Goal: Information Seeking & Learning: Find specific fact

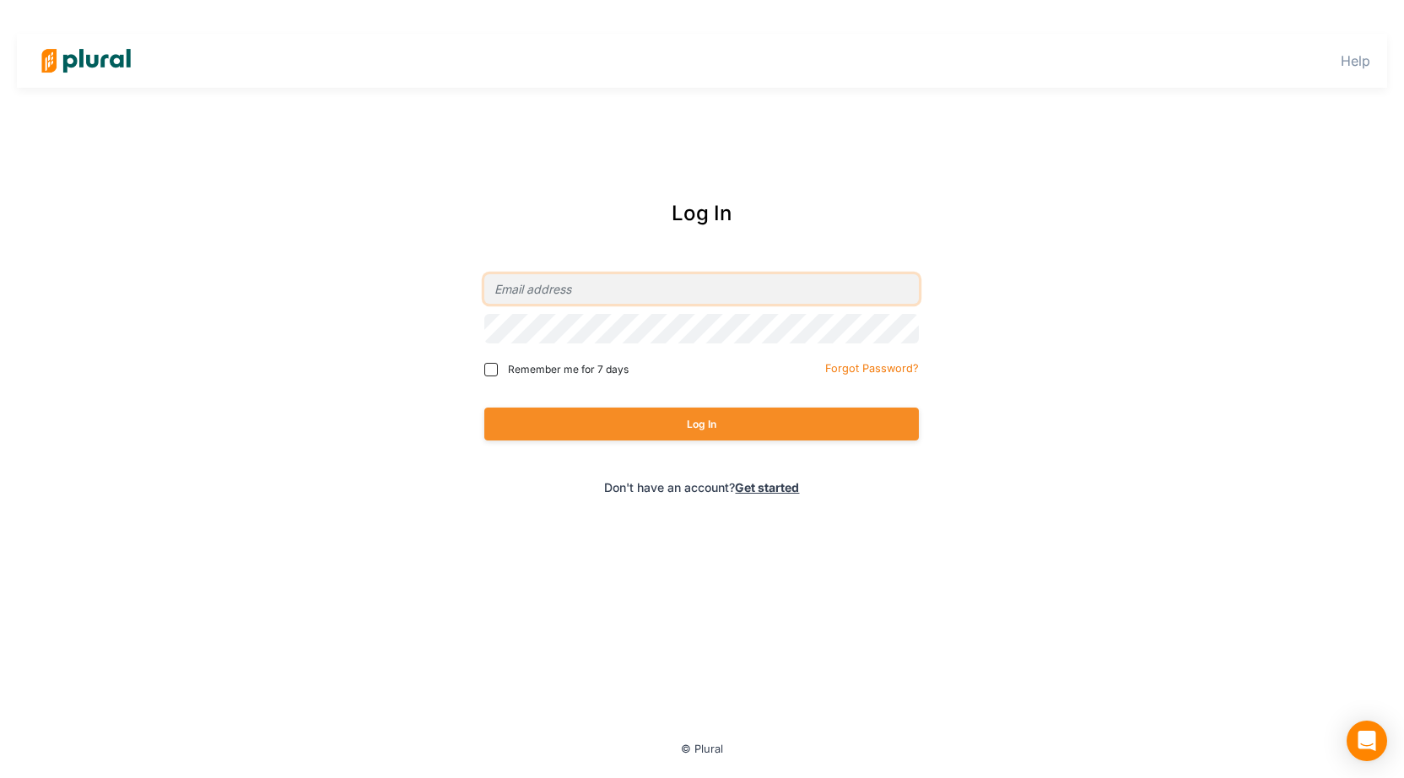
click at [653, 276] on input "email" at bounding box center [701, 289] width 434 height 30
type input "[EMAIL_ADDRESS][DOMAIN_NAME]"
click at [484, 407] on button "Log In" at bounding box center [701, 423] width 434 height 33
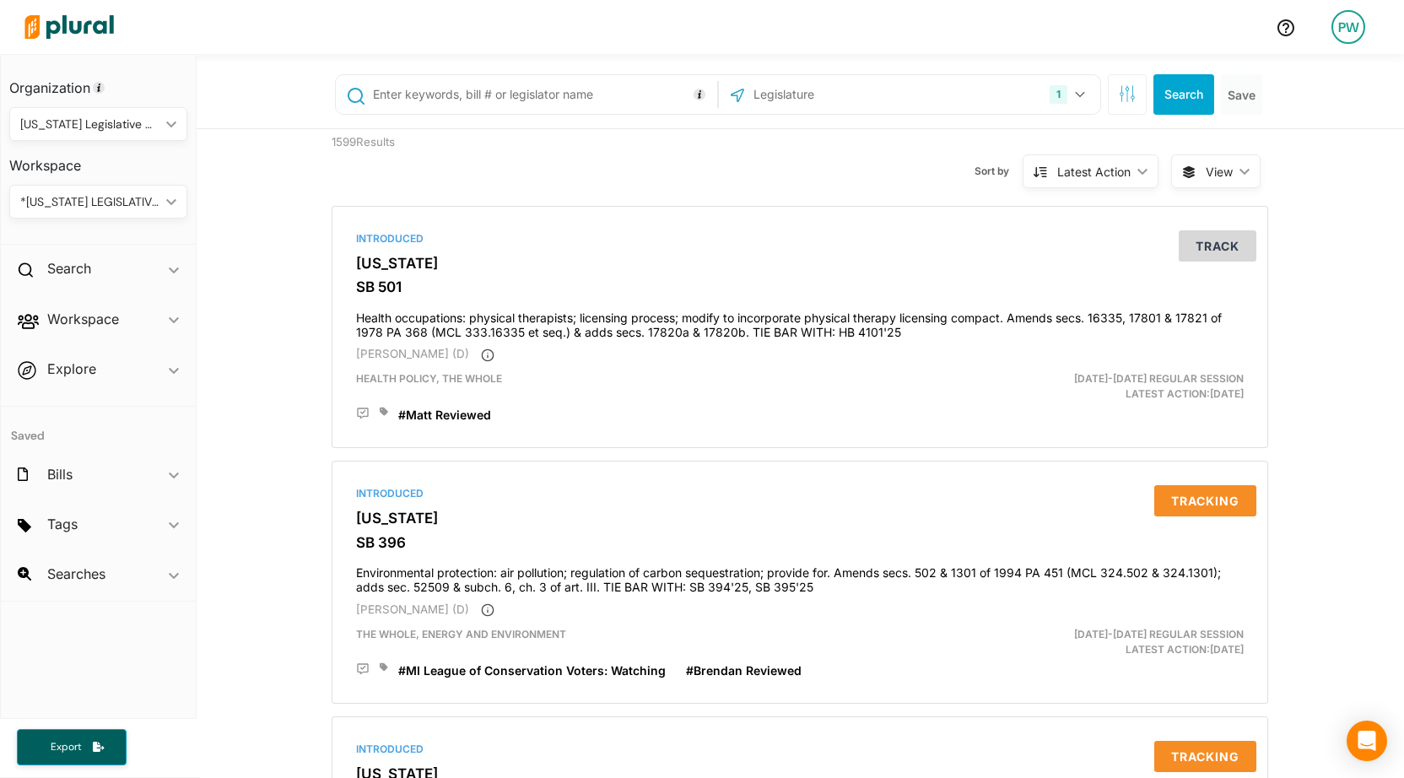
click at [535, 99] on input "text" at bounding box center [542, 94] width 342 height 32
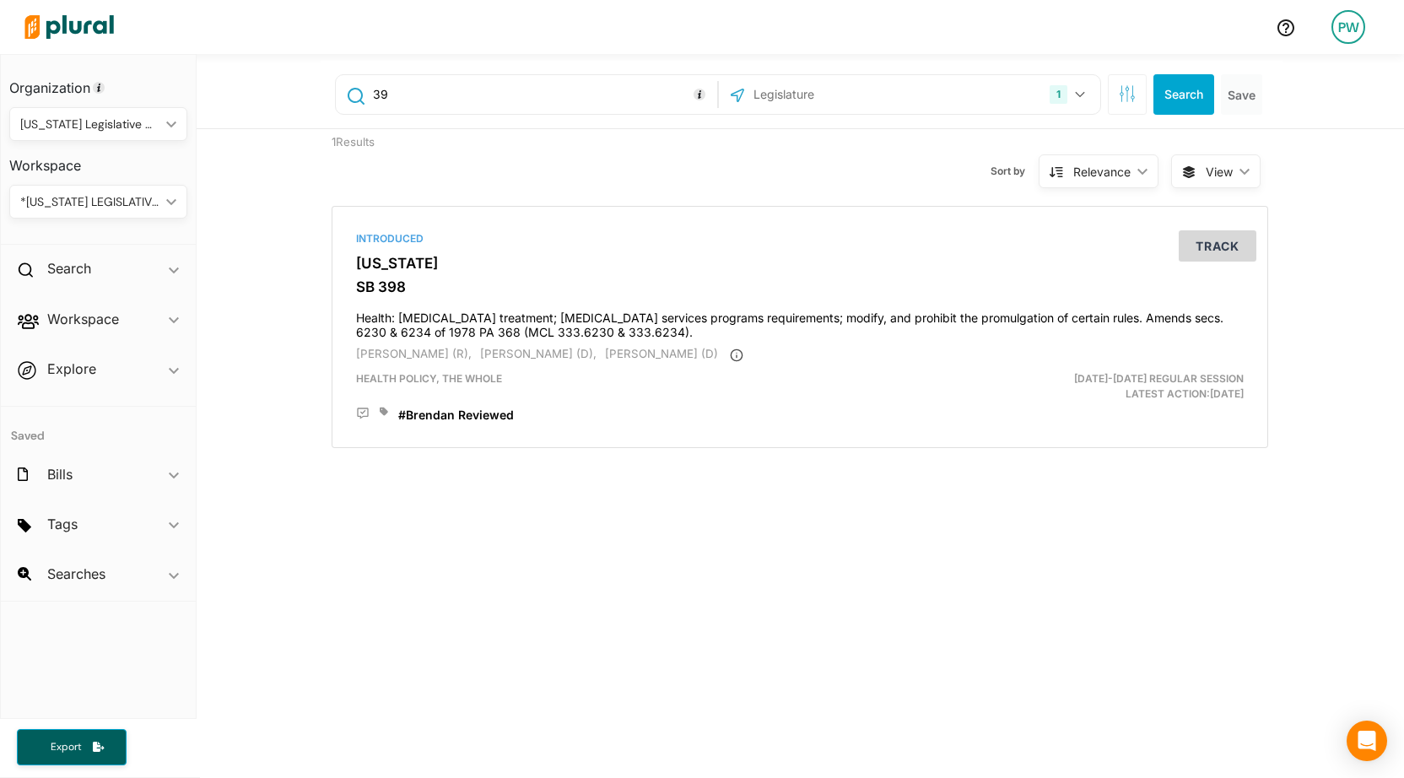
type input "3"
click at [445, 100] on input "501" at bounding box center [542, 94] width 342 height 32
type input "4"
type input "396"
